Goal: Find specific page/section: Find specific page/section

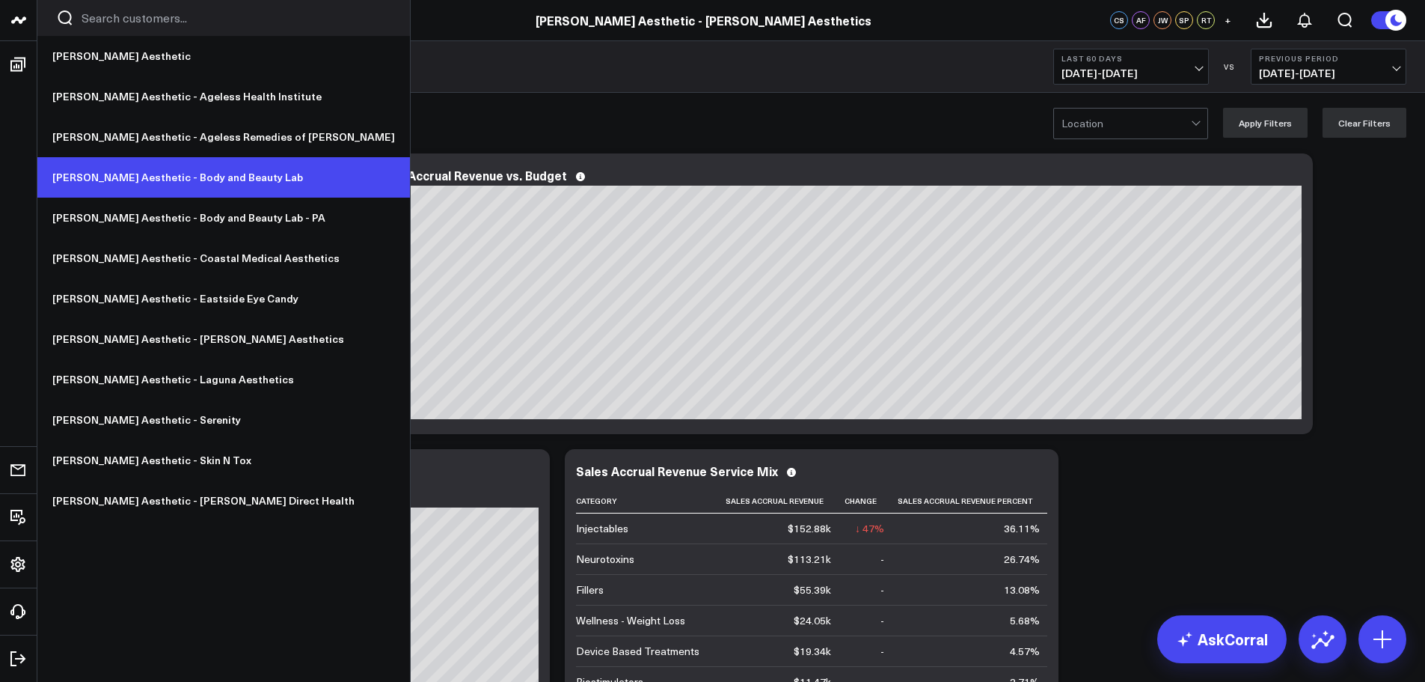
click at [171, 180] on link "[PERSON_NAME] Aesthetic - Body and Beauty Lab" at bounding box center [223, 177] width 373 height 40
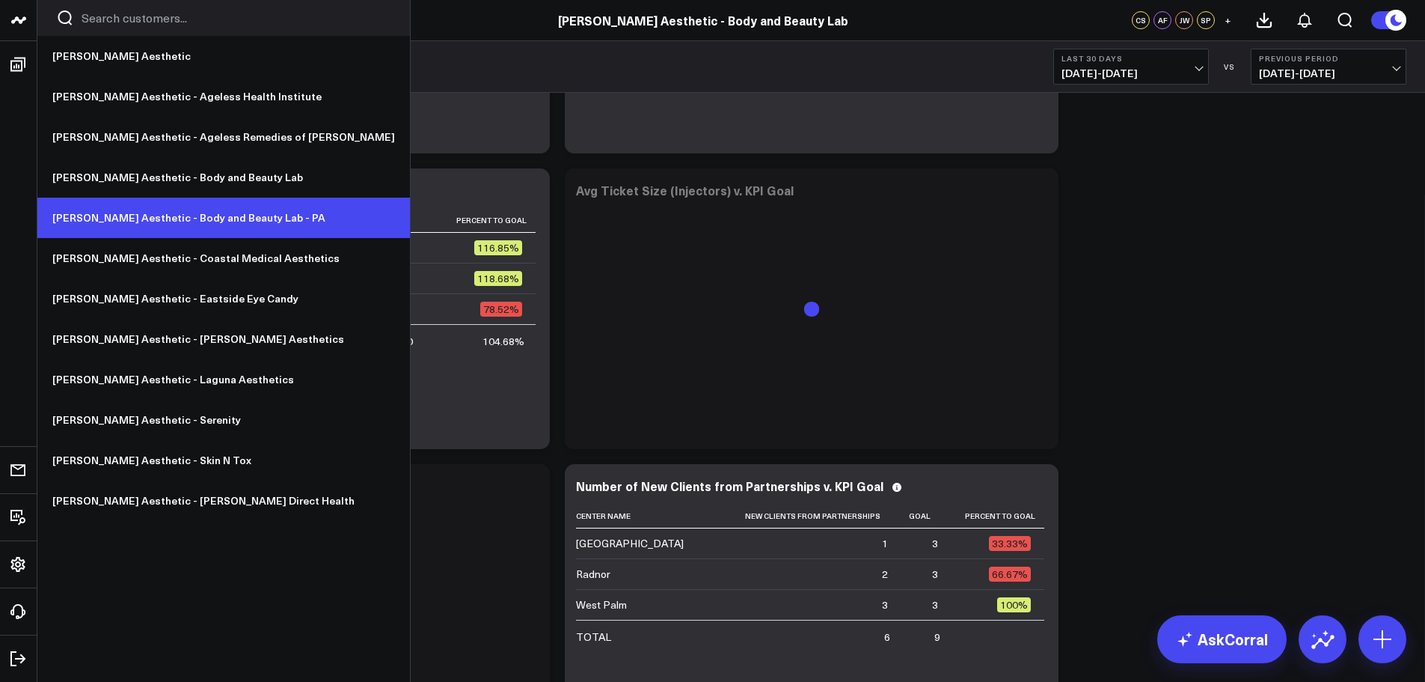
scroll to position [3666, 0]
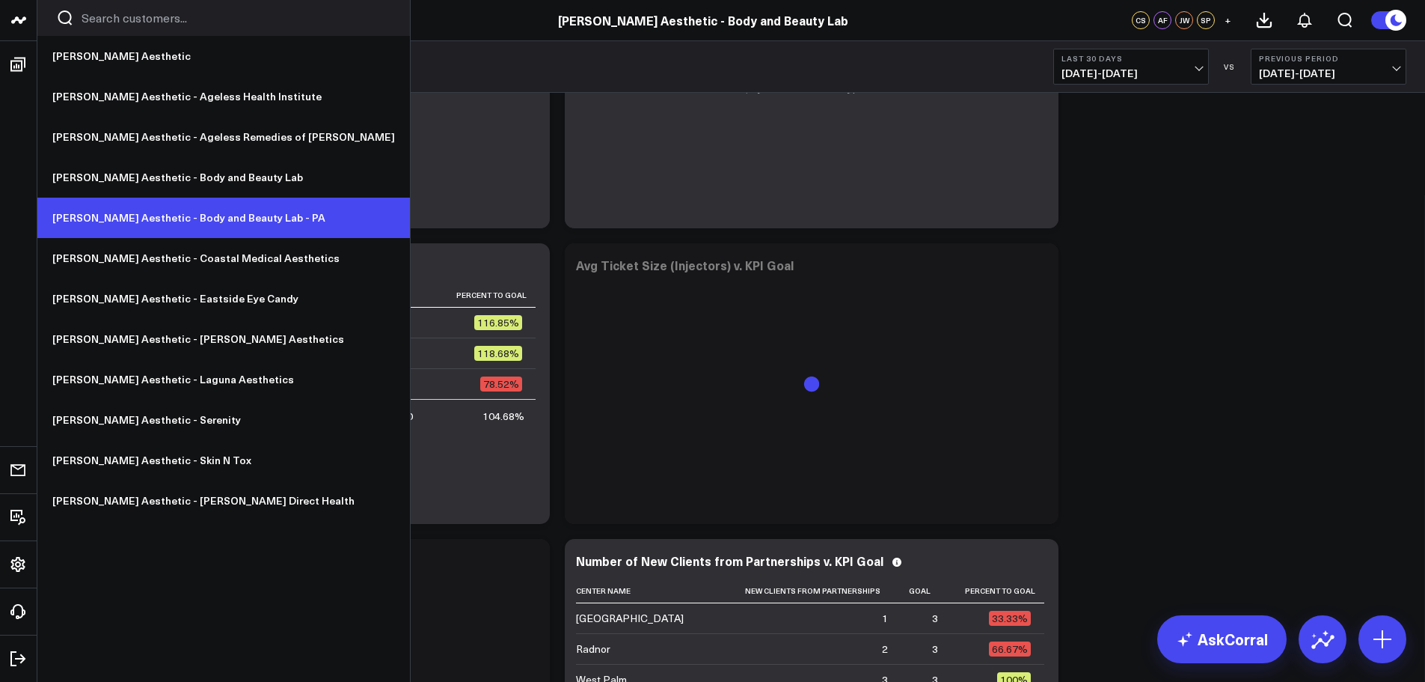
click at [211, 217] on link "[PERSON_NAME] Aesthetic - Body and Beauty Lab - PA" at bounding box center [223, 218] width 373 height 40
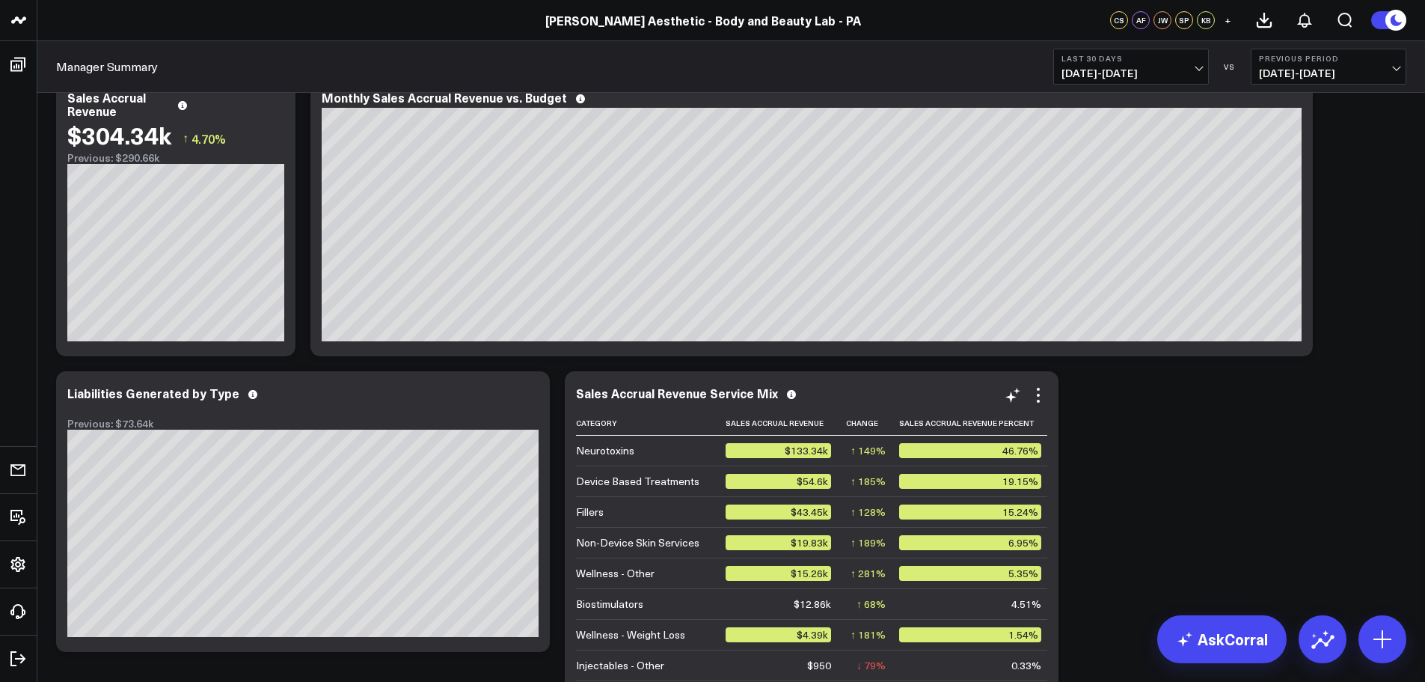
scroll to position [150, 0]
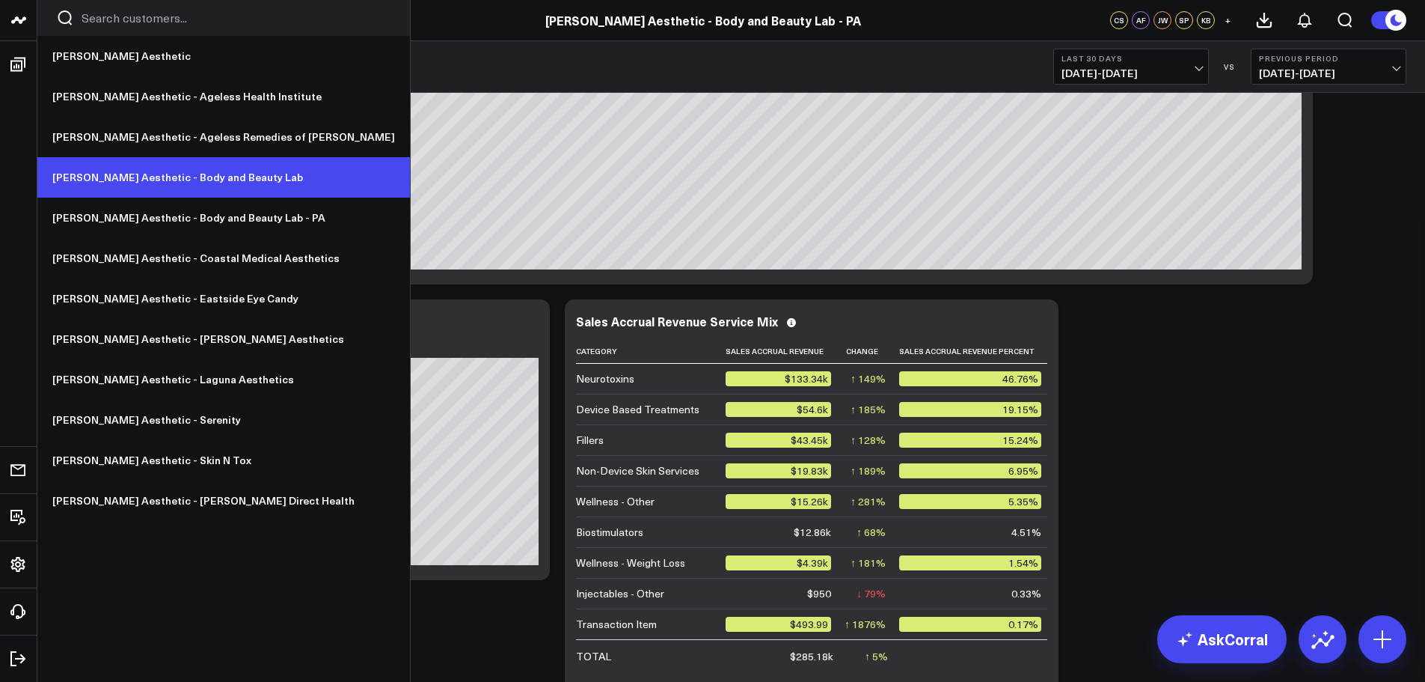
click at [213, 175] on link "[PERSON_NAME] Aesthetic - Body and Beauty Lab" at bounding box center [223, 177] width 373 height 40
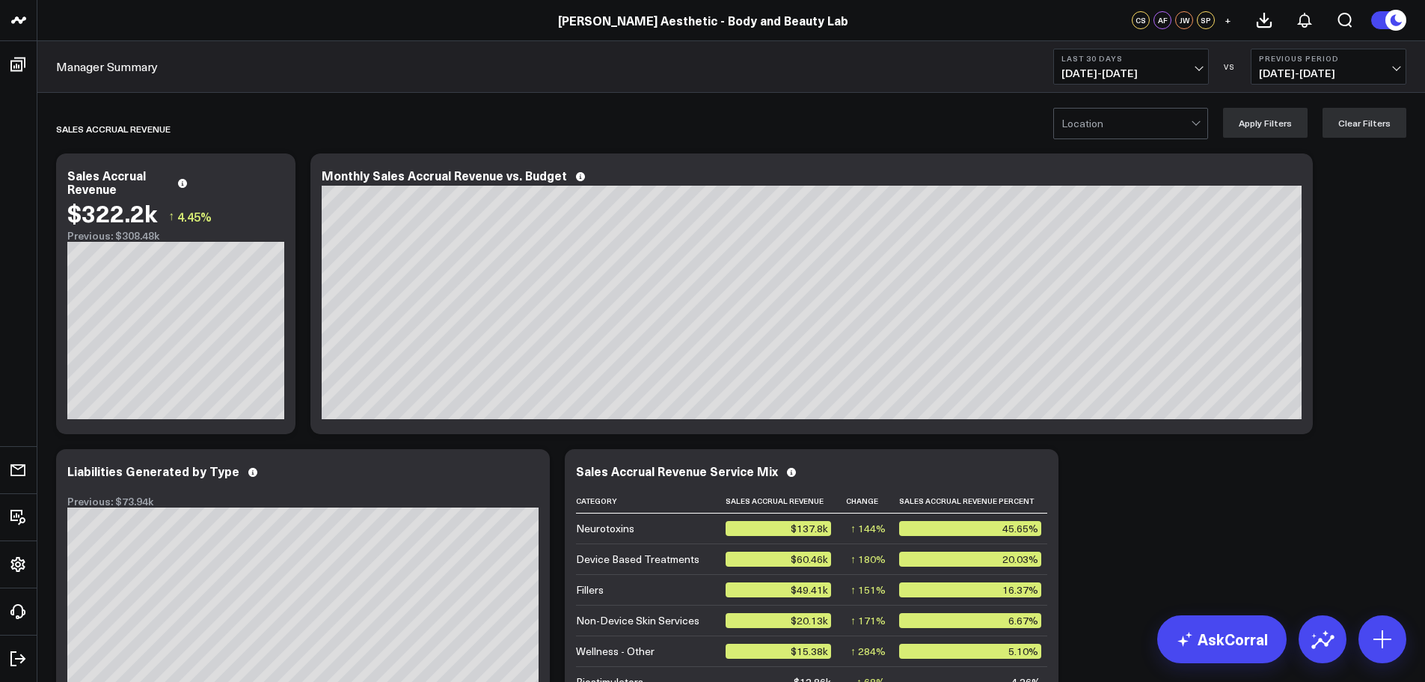
click at [1115, 115] on div at bounding box center [1126, 123] width 129 height 30
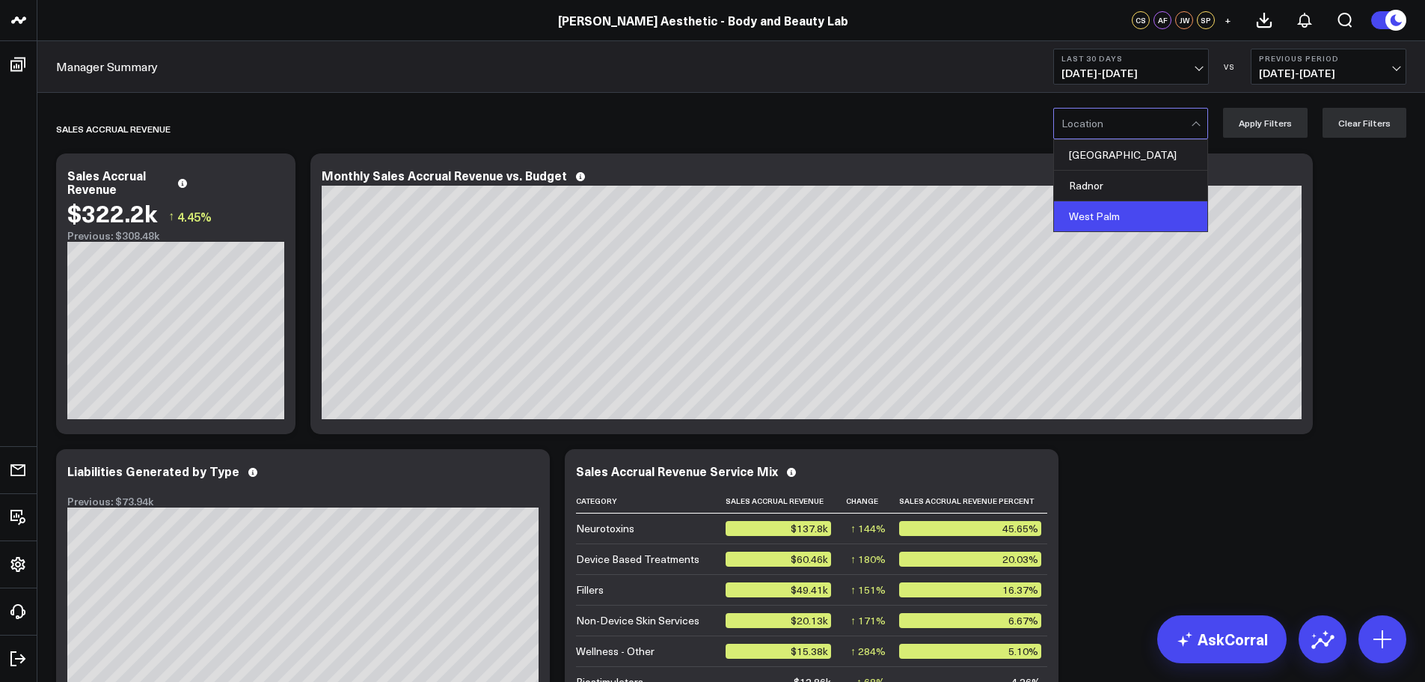
click at [1126, 204] on div "West Palm" at bounding box center [1130, 216] width 153 height 30
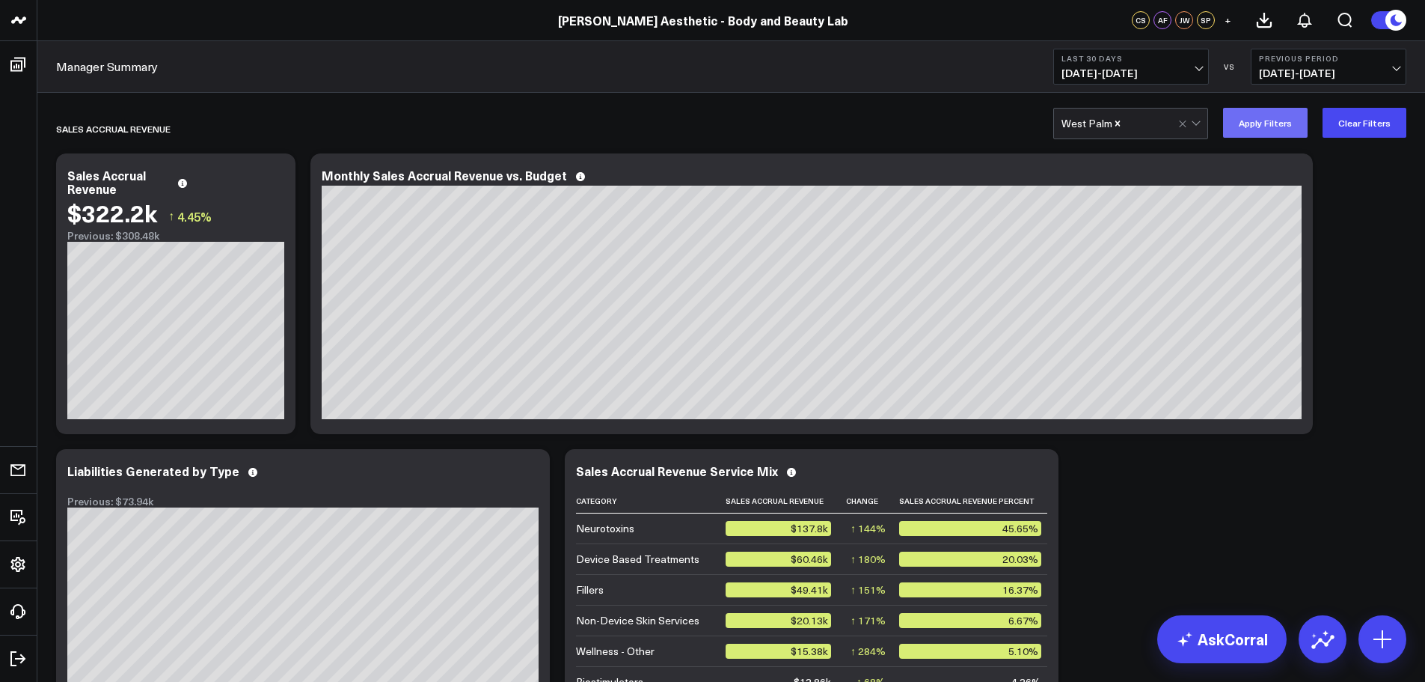
click at [1284, 125] on button "Apply Filters" at bounding box center [1265, 123] width 85 height 30
